Goal: Information Seeking & Learning: Learn about a topic

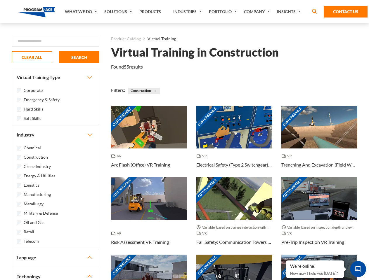
click at [81, 12] on link "What We Do" at bounding box center [81, 11] width 39 height 23
click at [119, 12] on link "Solutions" at bounding box center [118, 11] width 35 height 23
click at [188, 12] on link "Industries" at bounding box center [188, 11] width 36 height 23
click at [258, 12] on link "Company" at bounding box center [257, 11] width 33 height 23
click at [290, 12] on link "Insights" at bounding box center [289, 11] width 31 height 23
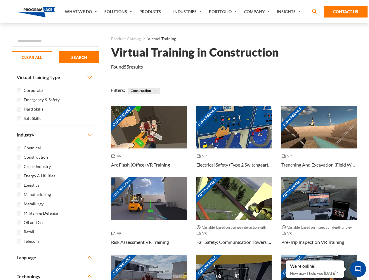
click at [0, 0] on div "Blog White Papers News" at bounding box center [0, 0] width 0 height 0
click at [0, 0] on strong "How Virtual Learning Can Enhance Workforce Productivity: A Guide for L&D Manage…" at bounding box center [0, 0] width 0 height 0
click at [358, 269] on span "Minimize live chat window" at bounding box center [357, 269] width 21 height 21
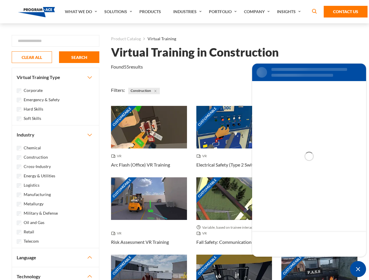
click at [286, 261] on div "Customizable" at bounding box center [319, 276] width 76 height 43
